Goal: Task Accomplishment & Management: Manage account settings

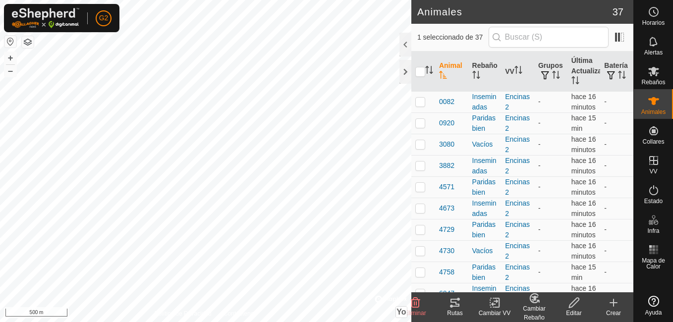
click at [535, 298] on icon at bounding box center [535, 298] width 7 height 5
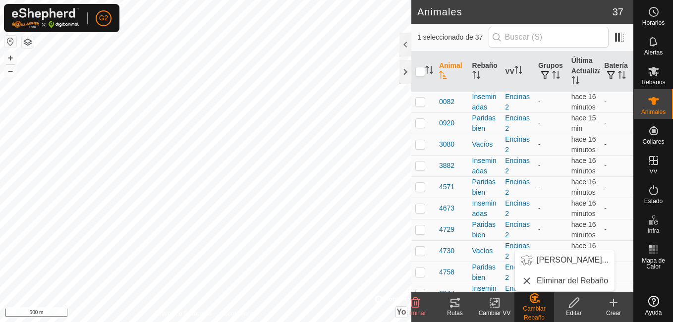
click at [529, 301] on icon at bounding box center [535, 299] width 12 height 12
click at [553, 260] on link "[PERSON_NAME]..." at bounding box center [565, 260] width 100 height 20
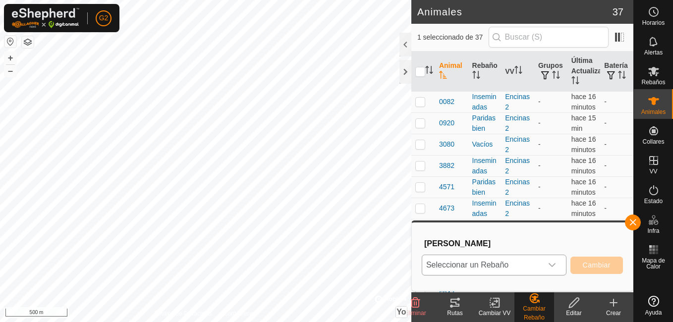
click at [553, 265] on icon "Disparador desplegable" at bounding box center [552, 265] width 8 height 8
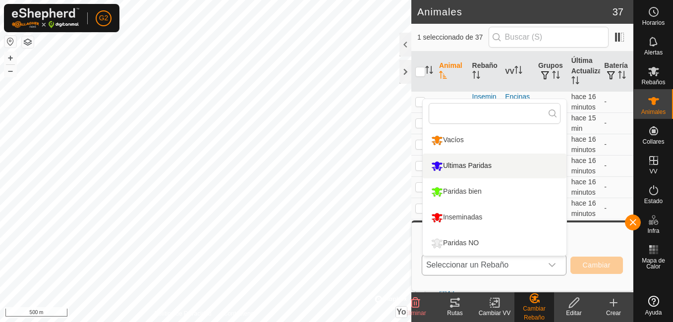
click at [488, 160] on li "Ultimas Paridas" at bounding box center [495, 166] width 144 height 25
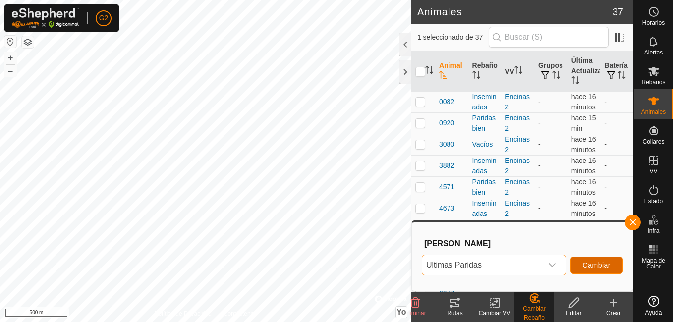
click at [586, 263] on span "Cambiar" at bounding box center [597, 265] width 28 height 8
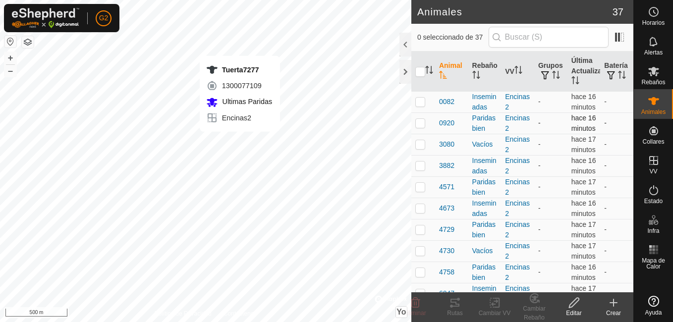
checkbox input "true"
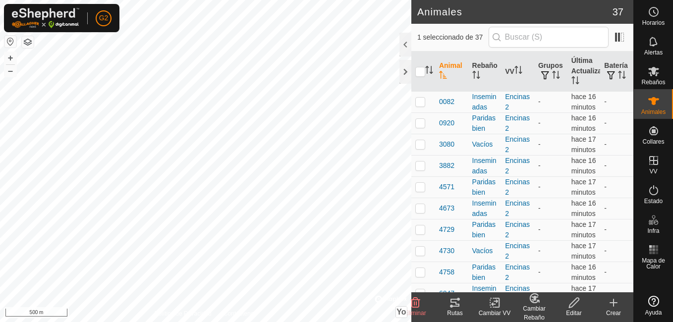
click at [456, 299] on icon at bounding box center [455, 303] width 9 height 8
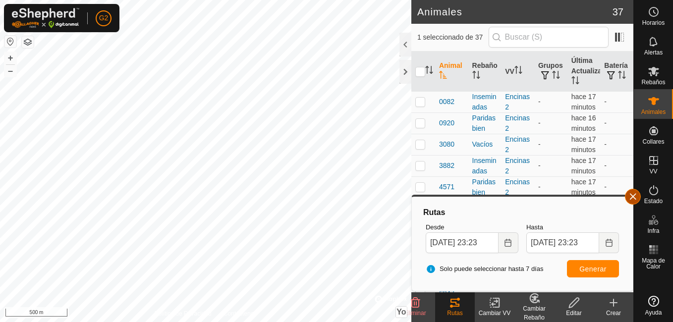
click at [637, 192] on button "button" at bounding box center [633, 197] width 16 height 16
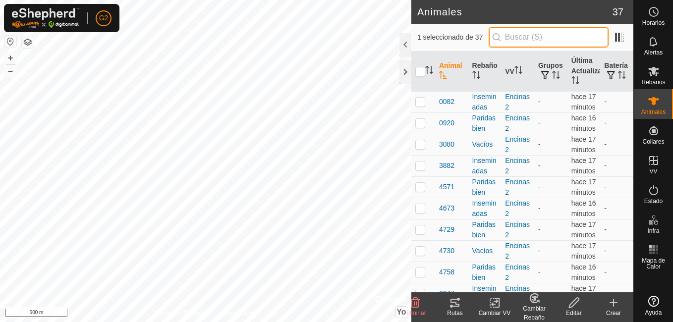
click at [531, 38] on input "text" at bounding box center [549, 37] width 120 height 21
click at [9, 59] on button "+" at bounding box center [10, 58] width 12 height 12
click at [484, 72] on th "Rebaño" at bounding box center [485, 72] width 33 height 40
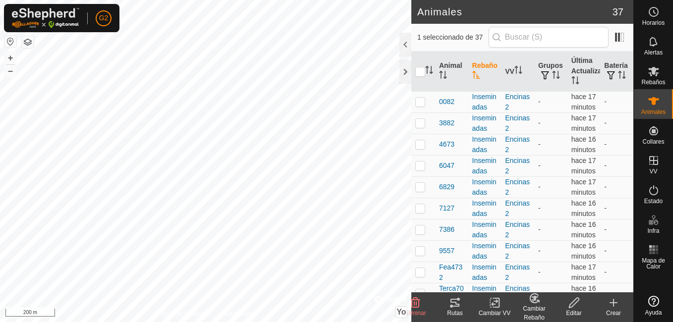
click at [484, 72] on th "Rebaño" at bounding box center [485, 72] width 33 height 40
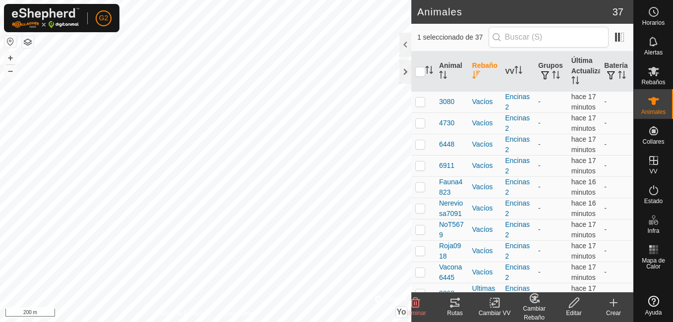
click at [484, 72] on th "Rebaño" at bounding box center [485, 72] width 33 height 40
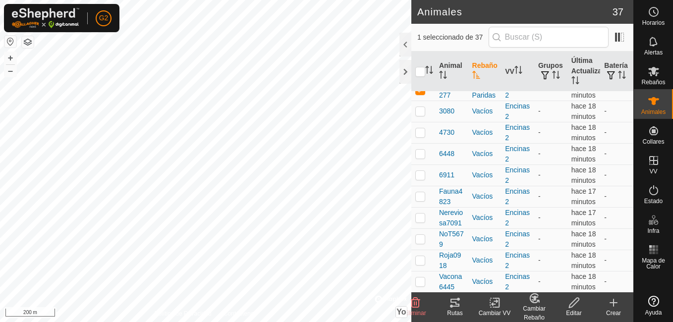
scroll to position [596, 0]
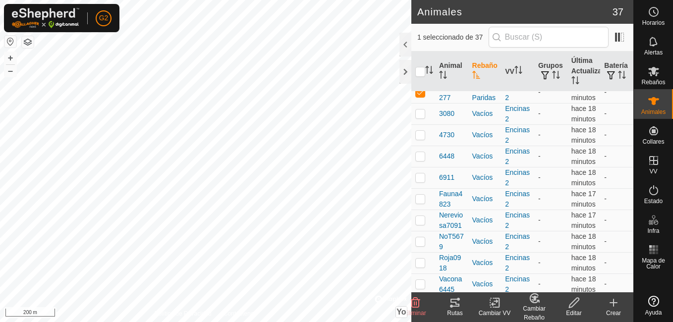
click at [418, 75] on p-checkbox at bounding box center [421, 71] width 10 height 8
checkbox input "true"
click at [418, 96] on p-checkbox at bounding box center [421, 92] width 10 height 8
checkbox input "false"
click at [454, 300] on icon at bounding box center [455, 303] width 9 height 8
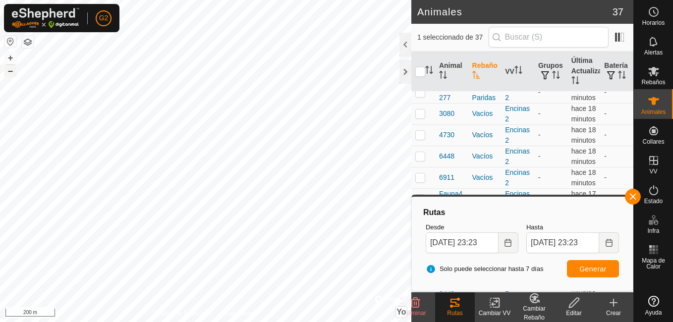
click at [8, 73] on button "–" at bounding box center [10, 71] width 12 height 12
click at [12, 58] on button "+" at bounding box center [10, 58] width 12 height 12
click at [633, 195] on button "button" at bounding box center [633, 197] width 16 height 16
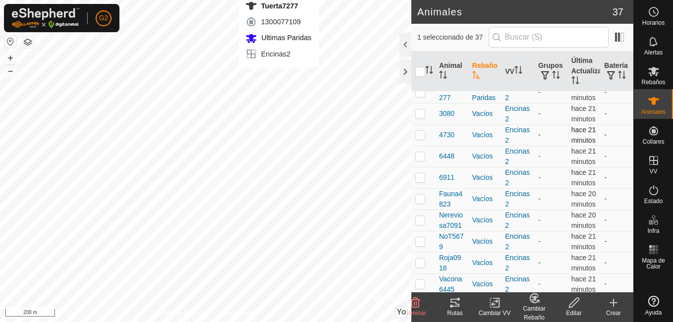
checkbox input "false"
checkbox input "true"
click at [453, 305] on icon at bounding box center [455, 303] width 12 height 12
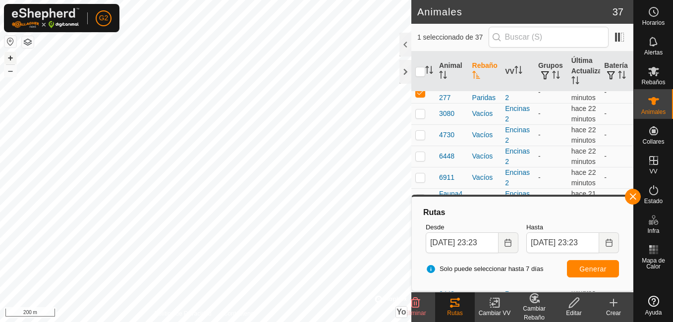
click at [13, 56] on button "+" at bounding box center [10, 58] width 12 height 12
click at [407, 66] on div at bounding box center [406, 72] width 12 height 24
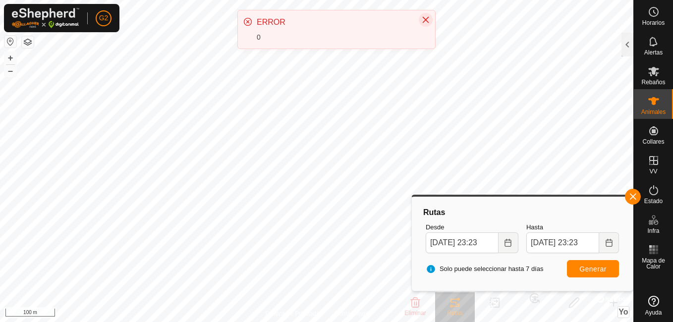
click at [428, 24] on button "Cerrar" at bounding box center [426, 20] width 14 height 14
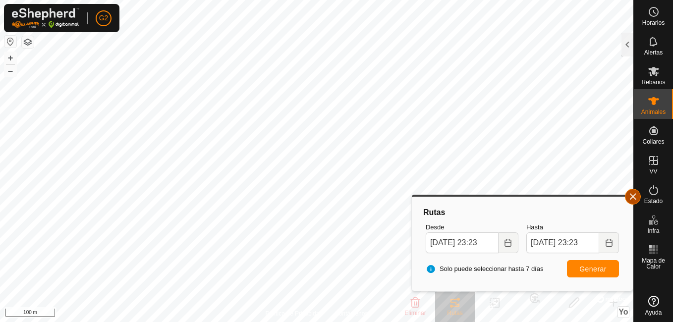
click at [635, 195] on button "button" at bounding box center [633, 197] width 16 height 16
